Goal: Task Accomplishment & Management: Complete application form

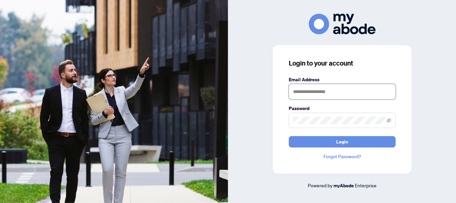
click at [353, 96] on input "text" at bounding box center [342, 91] width 107 height 15
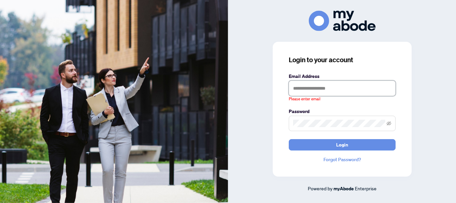
type input "**********"
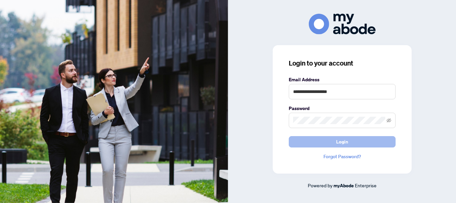
click at [345, 140] on span "Login" at bounding box center [342, 141] width 12 height 11
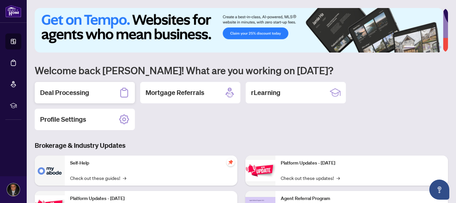
click at [91, 93] on div "Deal Processing" at bounding box center [85, 92] width 100 height 21
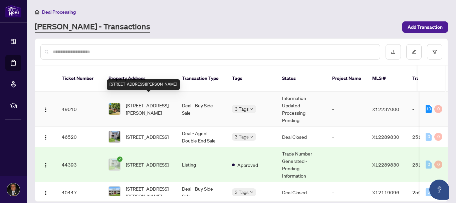
click at [143, 102] on span "[STREET_ADDRESS][PERSON_NAME]" at bounding box center [148, 109] width 45 height 15
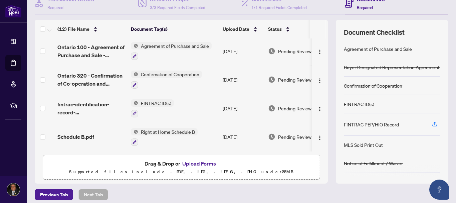
scroll to position [77, 0]
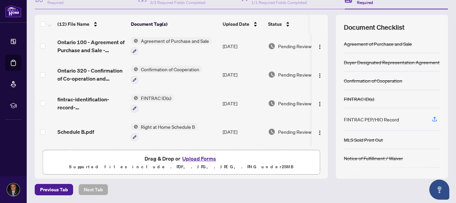
click at [199, 156] on button "Upload Forms" at bounding box center [199, 158] width 38 height 9
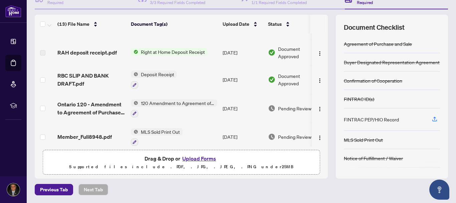
scroll to position [0, 0]
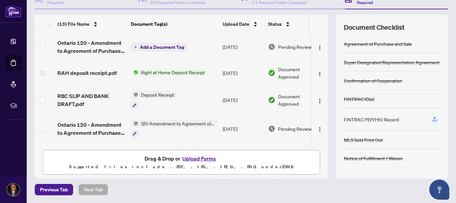
click at [154, 45] on span "Add a Document Tag" at bounding box center [162, 47] width 44 height 5
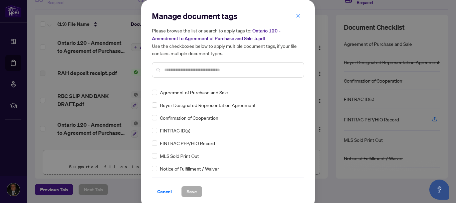
click at [214, 69] on input "text" at bounding box center [231, 69] width 134 height 7
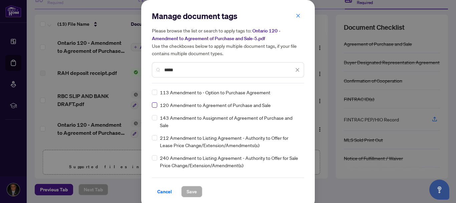
type input "*****"
click at [193, 190] on span "Save" at bounding box center [192, 191] width 10 height 11
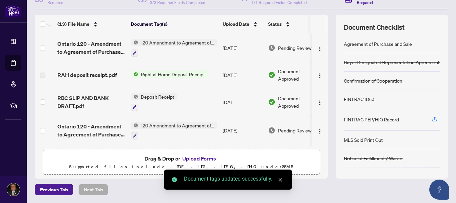
click at [282, 179] on icon "close" at bounding box center [280, 179] width 5 height 5
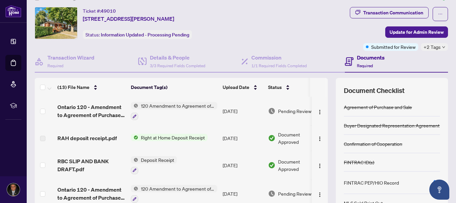
scroll to position [13, 0]
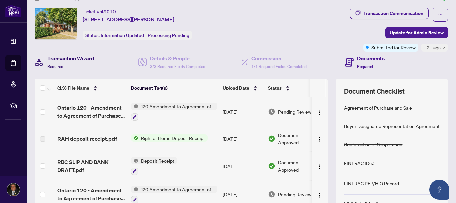
click at [82, 60] on h4 "Transaction Wizard" at bounding box center [70, 58] width 47 height 8
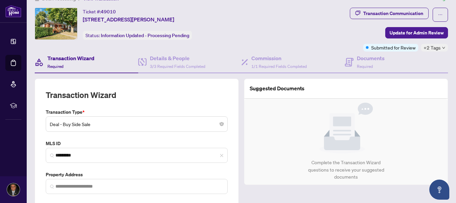
type input "**********"
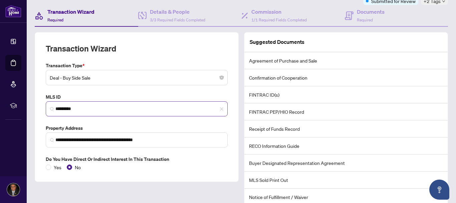
scroll to position [87, 0]
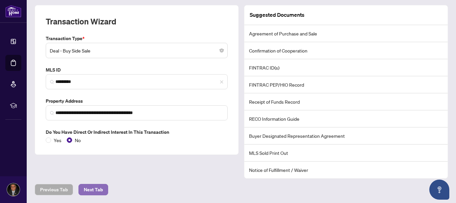
click at [100, 185] on span "Next Tab" at bounding box center [93, 189] width 19 height 11
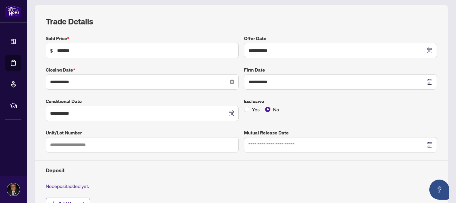
click at [230, 83] on icon "close-circle" at bounding box center [232, 82] width 5 height 5
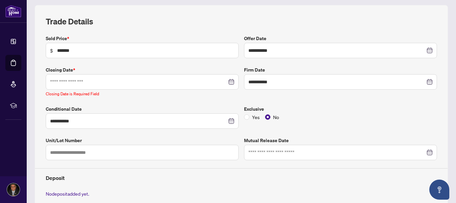
click at [230, 82] on div at bounding box center [142, 81] width 184 height 7
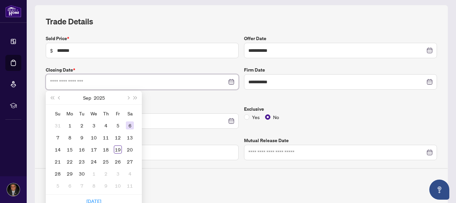
type input "**********"
click at [128, 99] on span "Next month (PageDown)" at bounding box center [127, 97] width 3 height 3
type input "**********"
click at [92, 126] on div "1" at bounding box center [94, 125] width 8 height 8
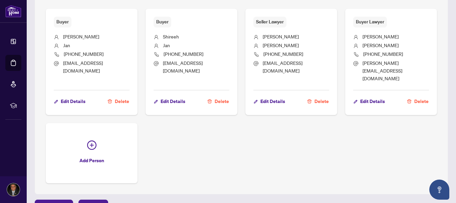
scroll to position [342, 0]
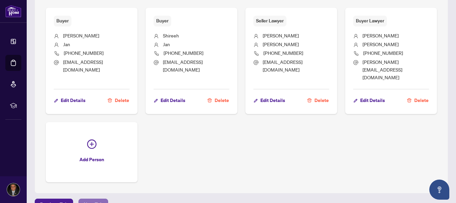
click at [103, 198] on button "Next Tab" at bounding box center [93, 203] width 30 height 11
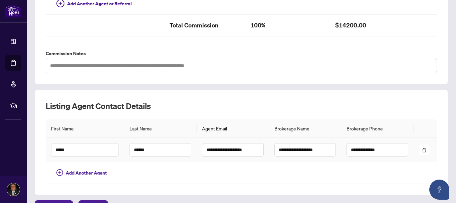
scroll to position [239, 0]
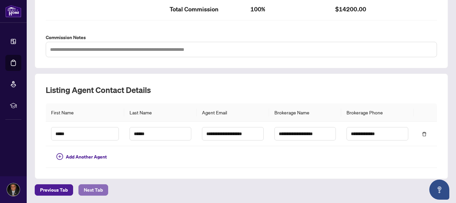
click at [92, 192] on span "Next Tab" at bounding box center [93, 189] width 19 height 11
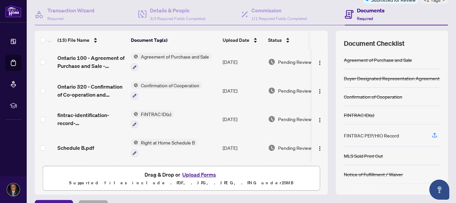
scroll to position [77, 0]
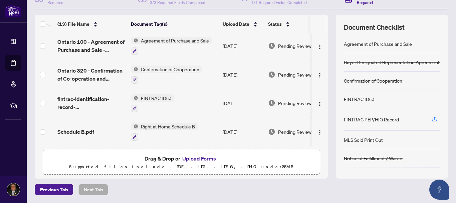
click at [199, 157] on button "Upload Forms" at bounding box center [199, 158] width 38 height 9
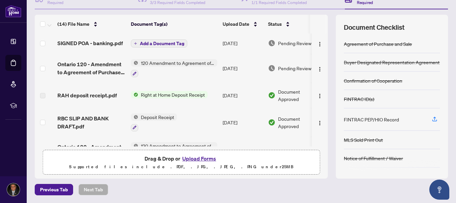
scroll to position [0, 0]
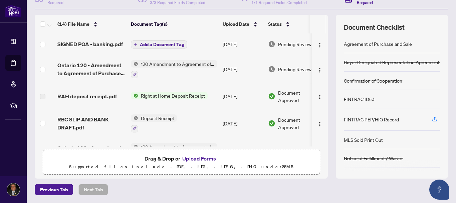
click at [166, 44] on span "Add a Document Tag" at bounding box center [162, 44] width 44 height 5
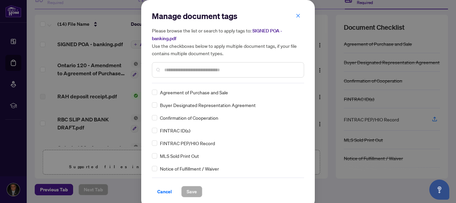
click at [185, 70] on input "text" at bounding box center [231, 69] width 134 height 7
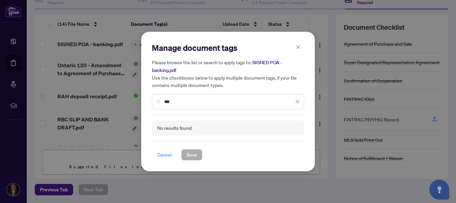
type input "***"
click at [163, 157] on span "Cancel" at bounding box center [164, 154] width 15 height 11
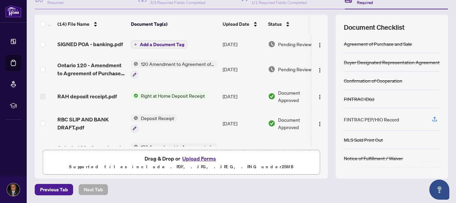
click at [155, 42] on span "Add a Document Tag" at bounding box center [162, 44] width 44 height 5
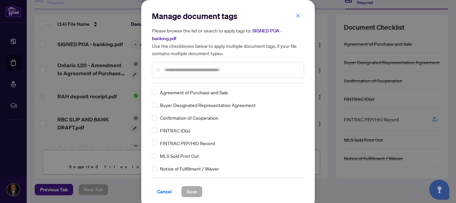
click at [204, 69] on input "text" at bounding box center [231, 69] width 134 height 7
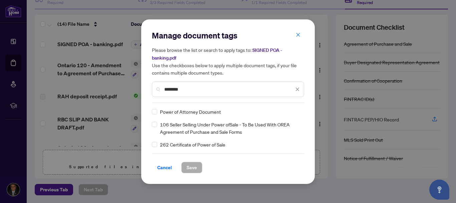
type input "********"
click at [190, 170] on span "Save" at bounding box center [192, 167] width 10 height 11
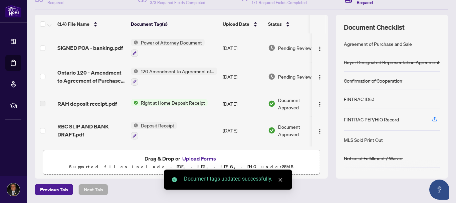
click at [329, 187] on div "Previous Tab Next Tab" at bounding box center [242, 189] width 414 height 11
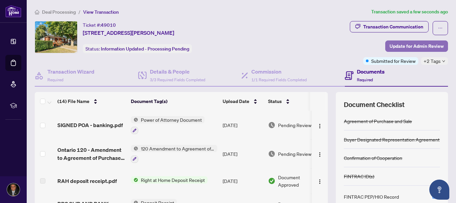
click at [418, 42] on span "Update for Admin Review" at bounding box center [417, 46] width 54 height 11
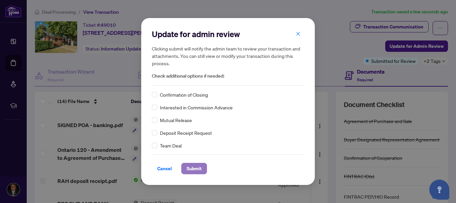
click at [195, 171] on span "Submit" at bounding box center [194, 168] width 15 height 11
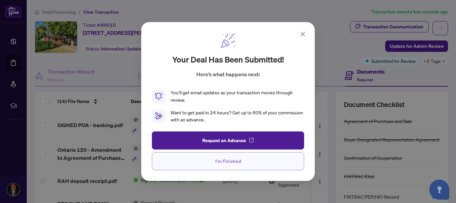
click at [223, 161] on span "I'm Finished" at bounding box center [228, 161] width 26 height 11
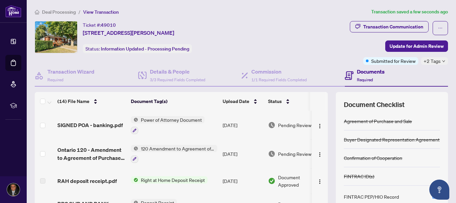
click at [223, 161] on td "[DATE]" at bounding box center [242, 153] width 45 height 29
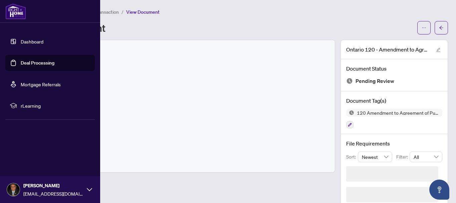
click at [21, 40] on link "Dashboard" at bounding box center [32, 41] width 23 height 6
